Goal: Task Accomplishment & Management: Manage account settings

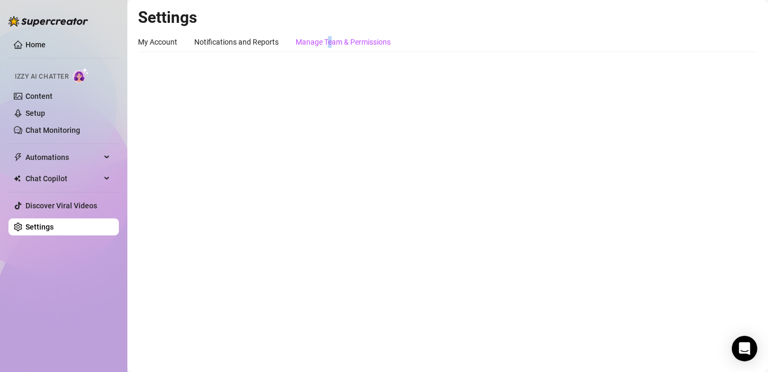
click at [330, 41] on div "Manage Team & Permissions" at bounding box center [343, 42] width 95 height 12
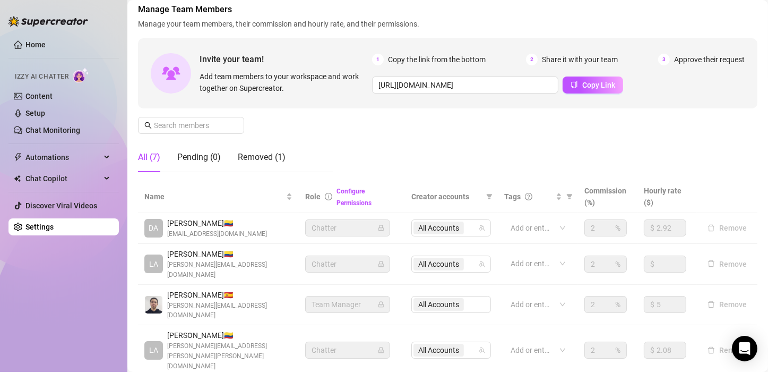
scroll to position [157, 0]
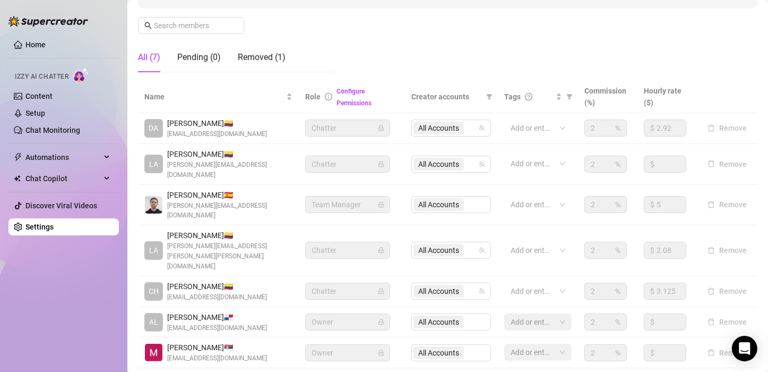
click at [373, 196] on span "Team Manager" at bounding box center [348, 204] width 72 height 16
click at [428, 196] on div "All Accounts" at bounding box center [451, 204] width 80 height 17
click at [481, 288] on icon "team" at bounding box center [482, 291] width 6 height 6
click at [378, 201] on icon "lock" at bounding box center [381, 204] width 6 height 6
click at [319, 185] on td "Team Manager" at bounding box center [352, 205] width 106 height 41
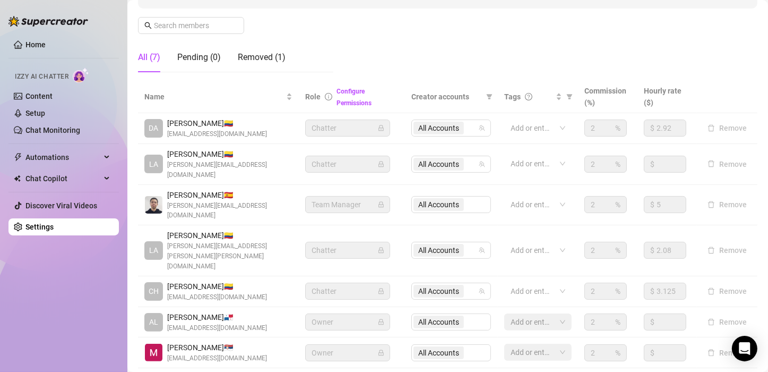
click at [325, 198] on td "Team Manager" at bounding box center [352, 205] width 106 height 41
click at [525, 158] on div at bounding box center [533, 163] width 52 height 15
click at [277, 58] on div "Removed (1)" at bounding box center [262, 57] width 48 height 13
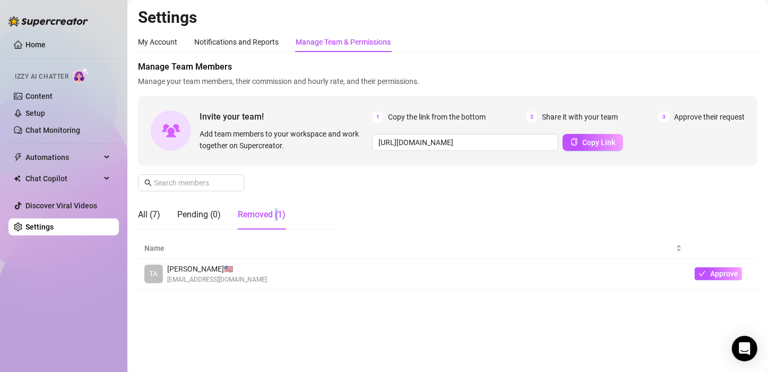
scroll to position [0, 0]
click at [365, 235] on div "Manage Team Members Manage your team members, their commission and hourly rate,…" at bounding box center [448, 149] width 620 height 177
